Goal: Task Accomplishment & Management: Manage account settings

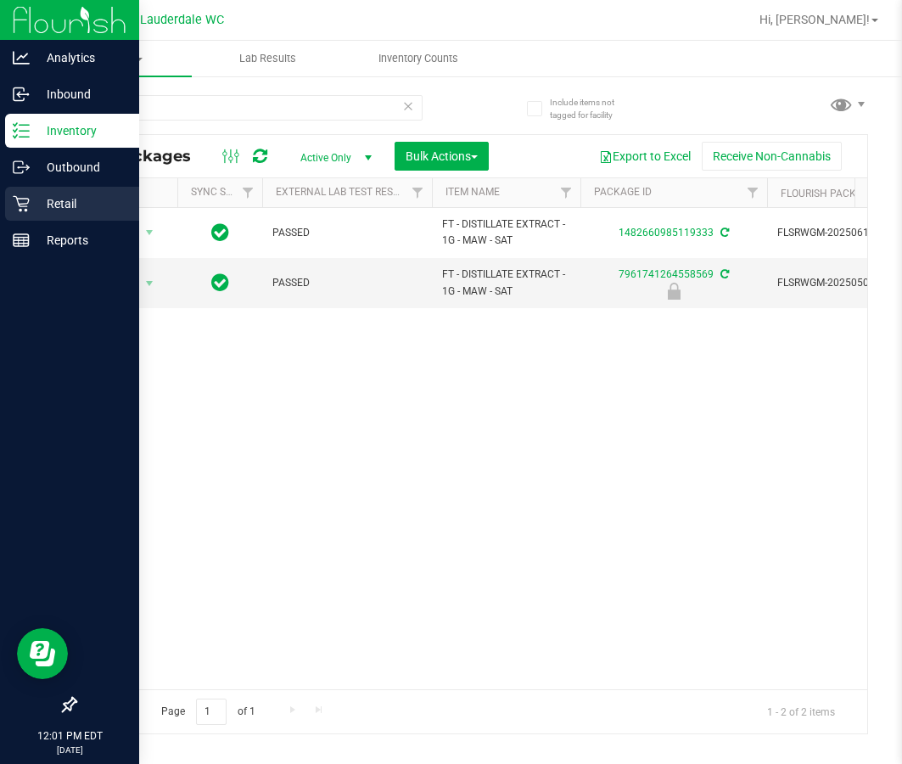
click at [26, 203] on icon at bounding box center [21, 203] width 17 height 17
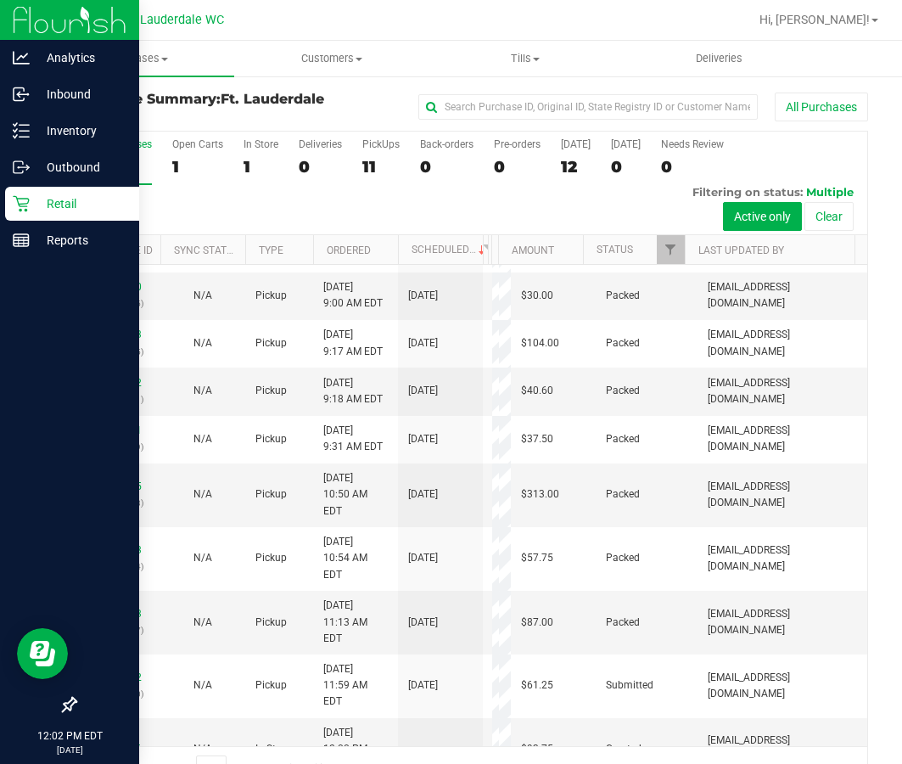
scroll to position [277, 0]
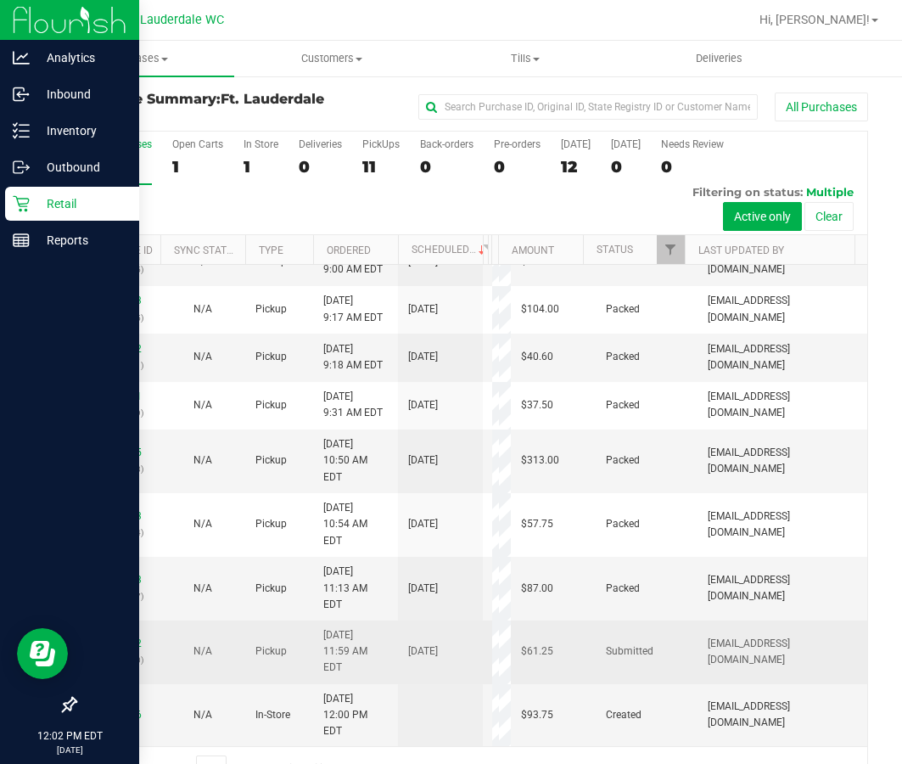
click at [120, 658] on td "11988082 (326708480)" at bounding box center [118, 652] width 85 height 64
click at [120, 649] on link "11988082" at bounding box center [118, 643] width 48 height 12
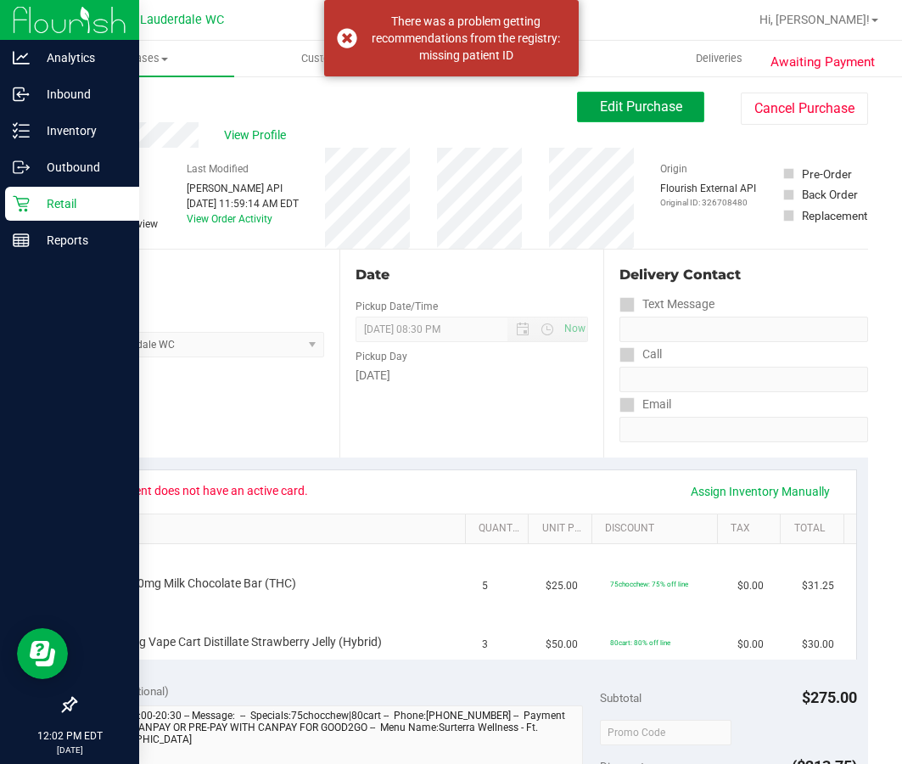
click at [674, 110] on button "Edit Purchase" at bounding box center [640, 107] width 127 height 31
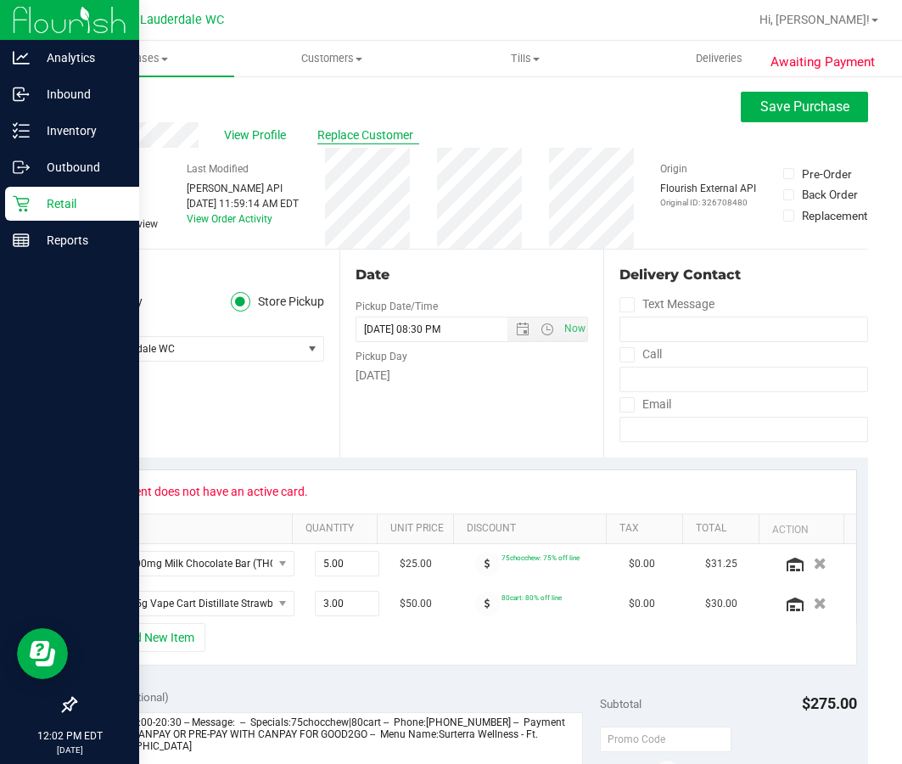
click at [349, 139] on span "Replace Customer" at bounding box center [368, 135] width 102 height 18
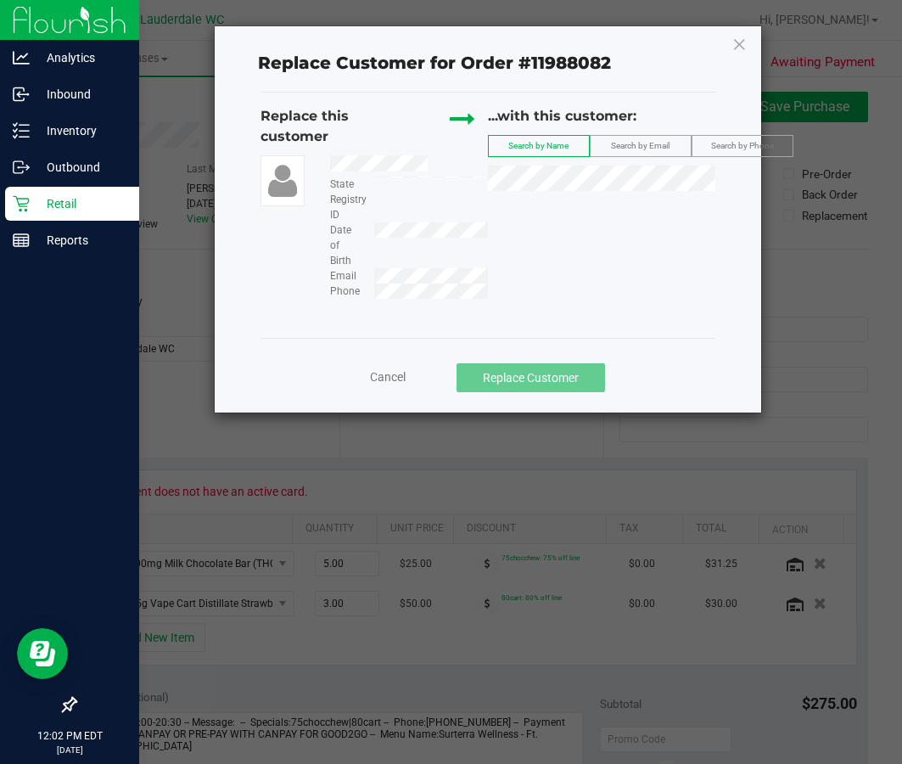
click at [661, 146] on span "Search by Email" at bounding box center [640, 145] width 59 height 9
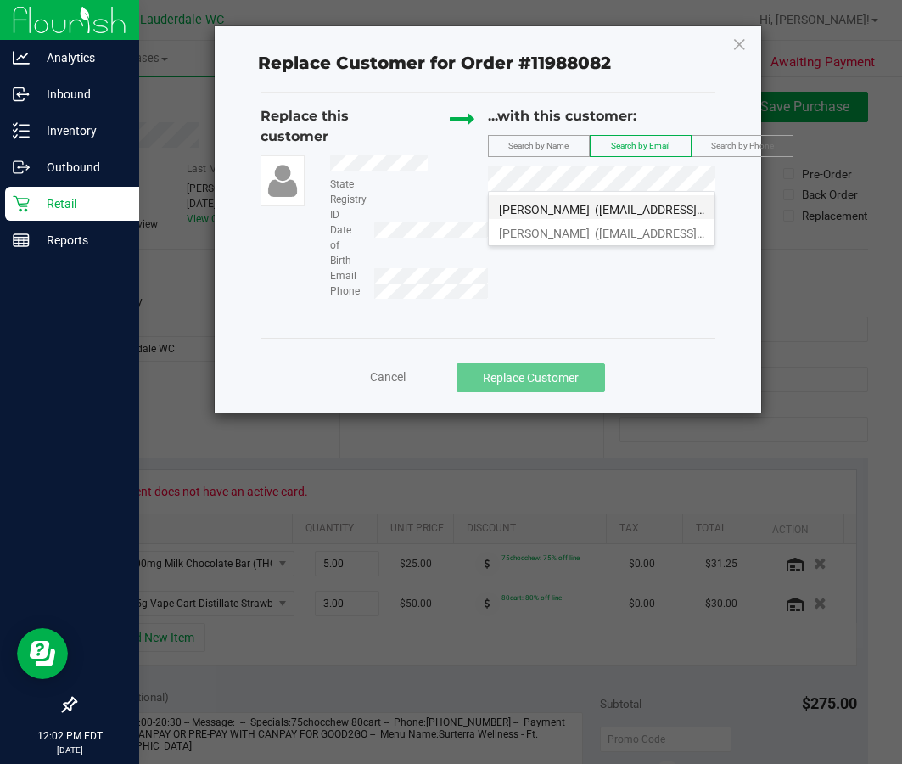
click at [573, 205] on span "[PERSON_NAME]" at bounding box center [544, 210] width 91 height 14
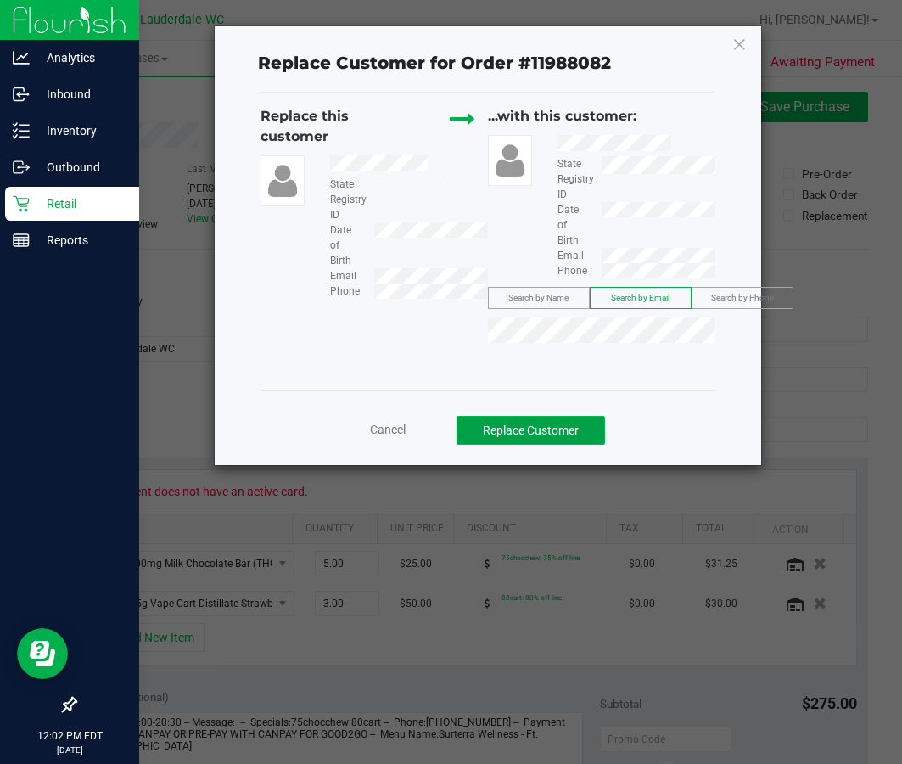
click at [552, 430] on button "Replace Customer" at bounding box center [530, 430] width 148 height 29
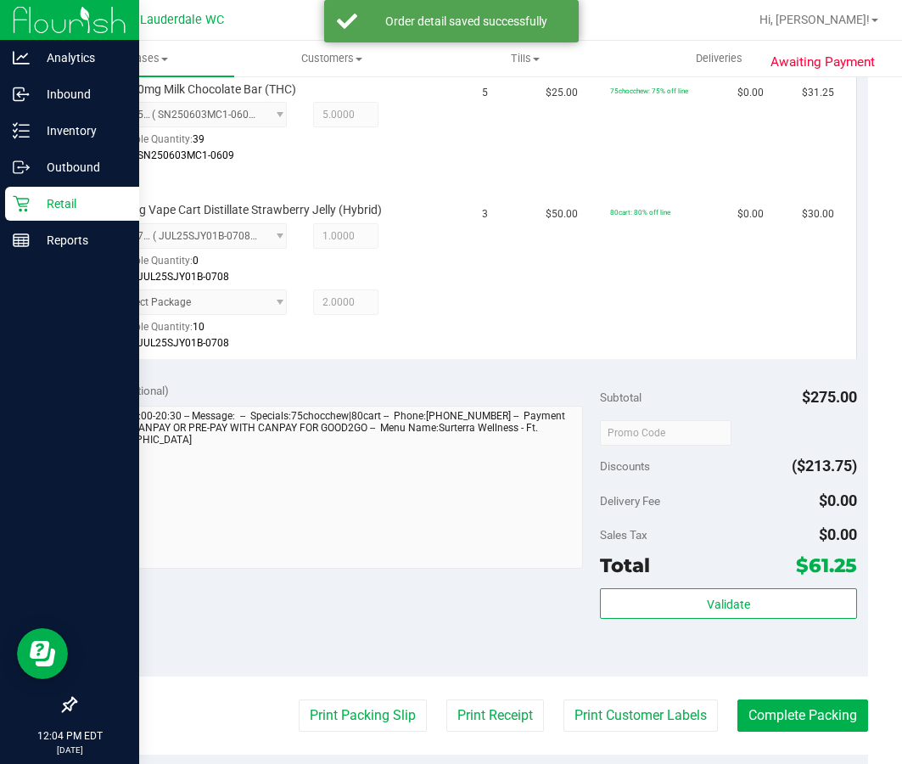
scroll to position [490, 0]
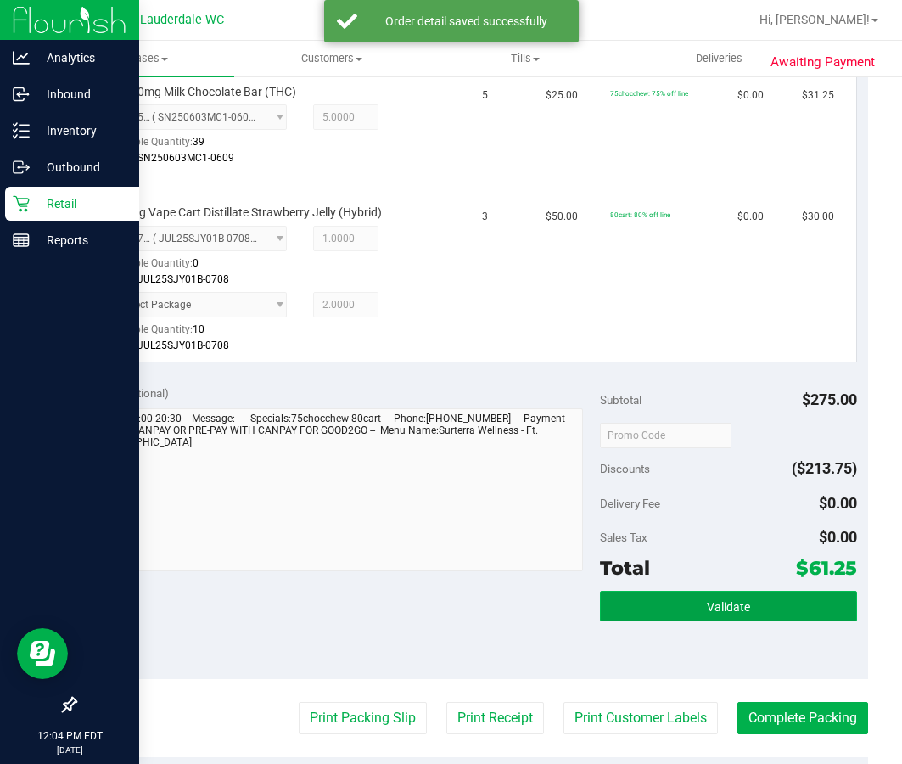
click at [715, 600] on span "Validate" at bounding box center [728, 607] width 43 height 14
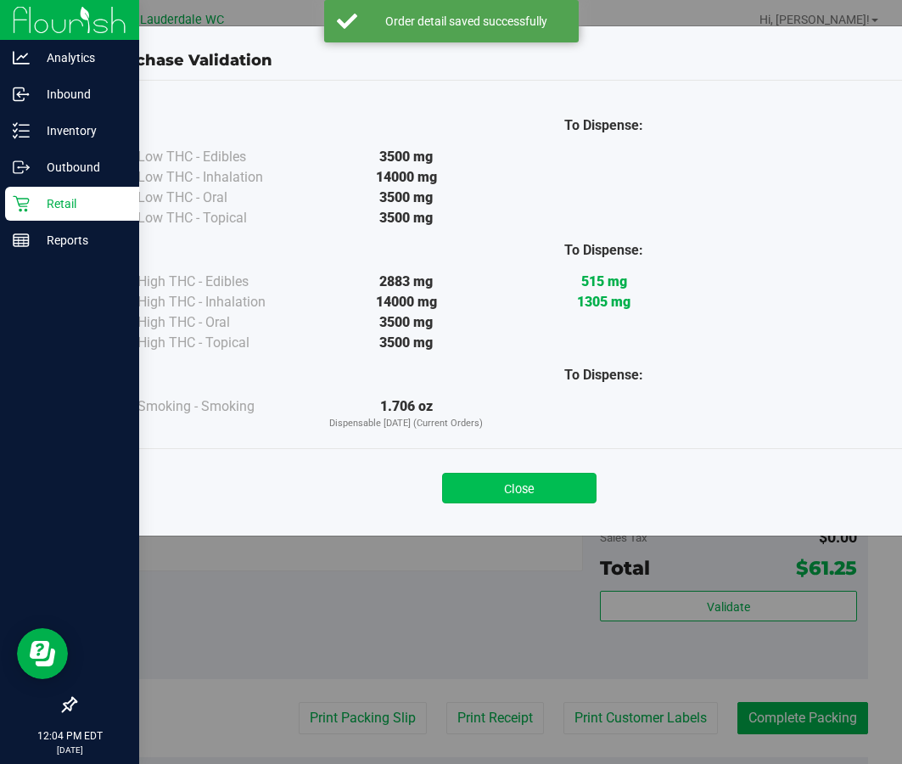
click at [521, 488] on button "Close" at bounding box center [519, 488] width 154 height 31
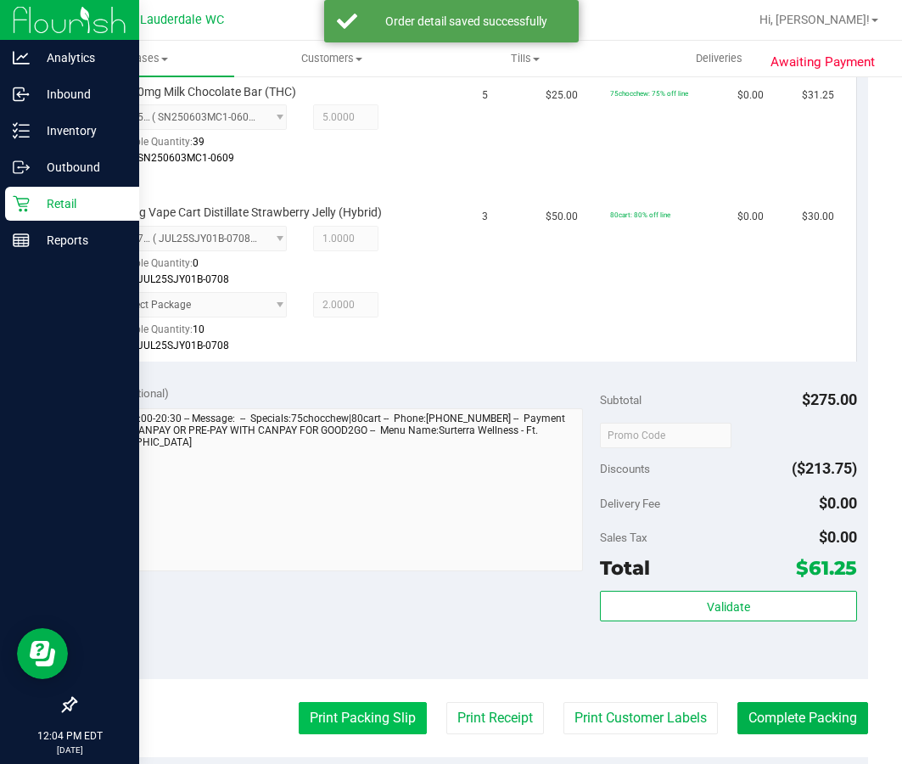
click at [351, 733] on button "Print Packing Slip" at bounding box center [363, 718] width 128 height 32
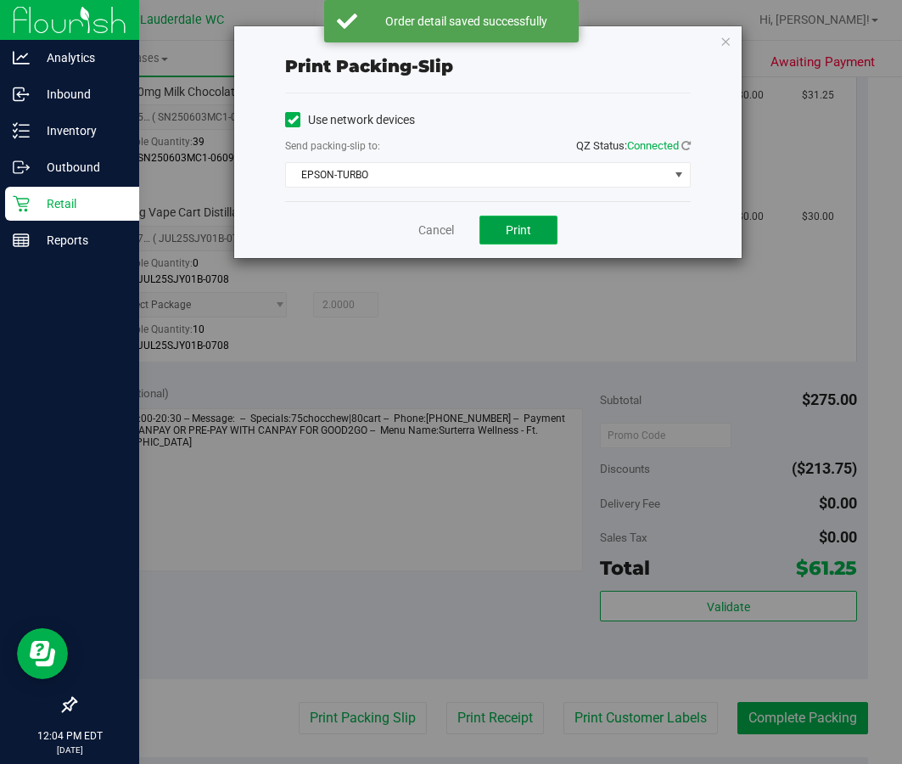
click at [528, 220] on button "Print" at bounding box center [518, 230] width 78 height 29
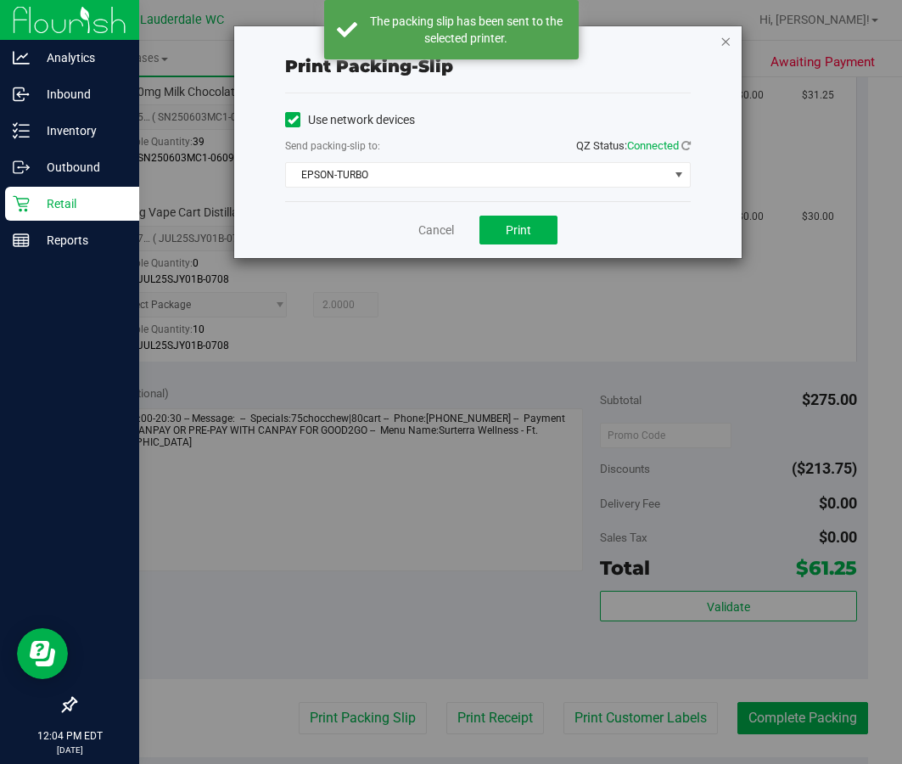
click at [725, 40] on icon "button" at bounding box center [726, 41] width 12 height 20
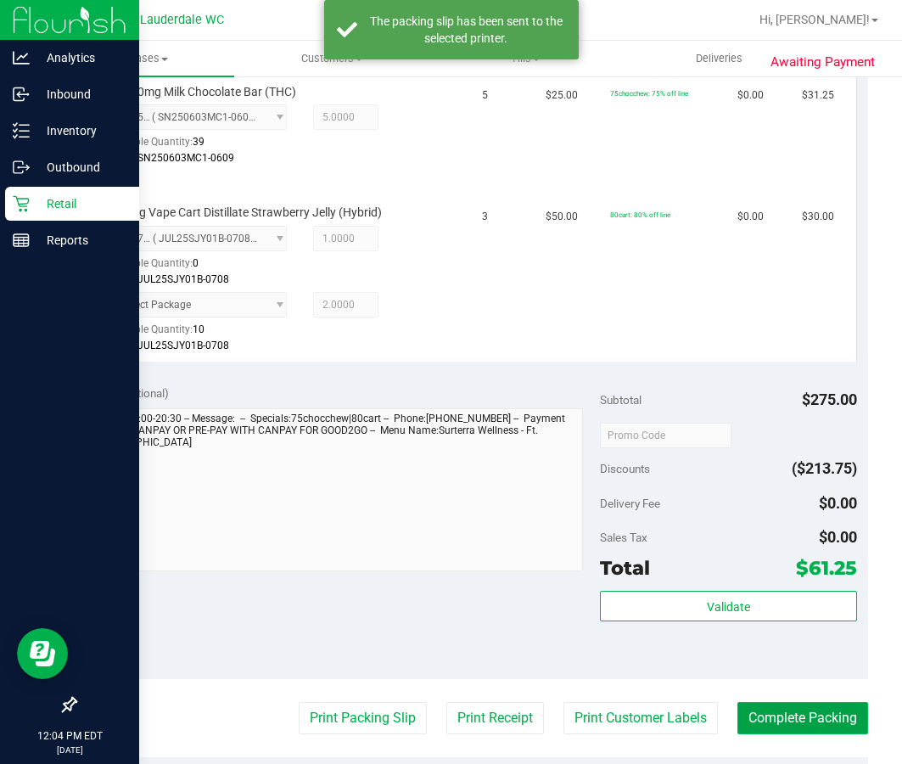
click at [835, 709] on button "Complete Packing" at bounding box center [802, 718] width 131 height 32
